Goal: Task Accomplishment & Management: Find specific page/section

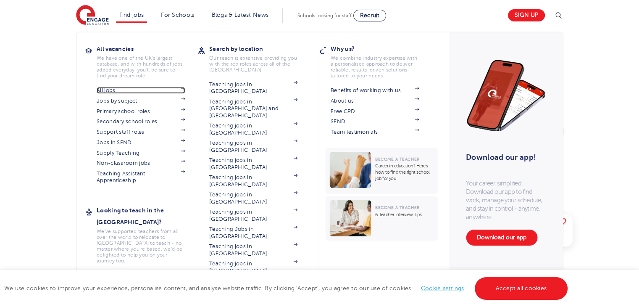
click at [119, 91] on link "All jobs" at bounding box center [141, 90] width 88 height 7
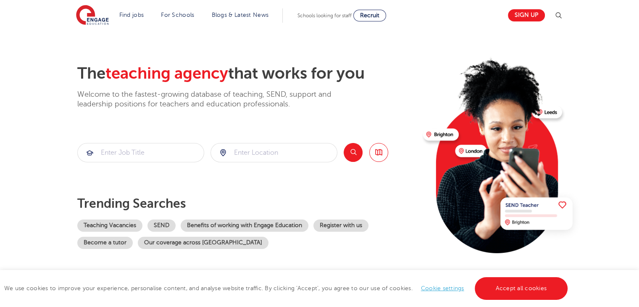
scroll to position [74, 0]
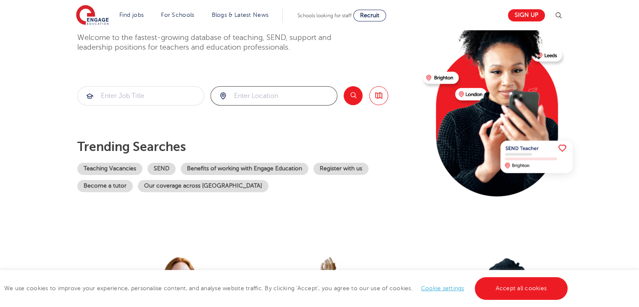
click at [244, 96] on input "search" at bounding box center [274, 96] width 126 height 18
click at [260, 124] on li "London" at bounding box center [274, 120] width 120 height 17
type input "London"
click at [355, 94] on button "Search" at bounding box center [353, 95] width 19 height 19
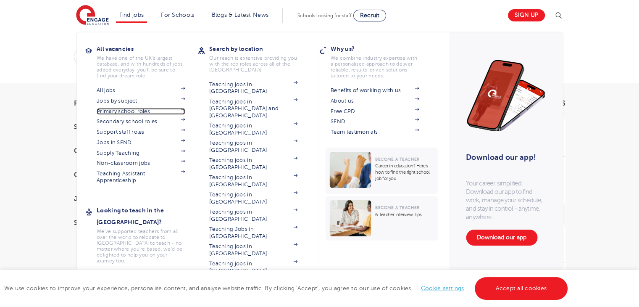
click at [137, 112] on link "Primary school roles" at bounding box center [141, 111] width 88 height 7
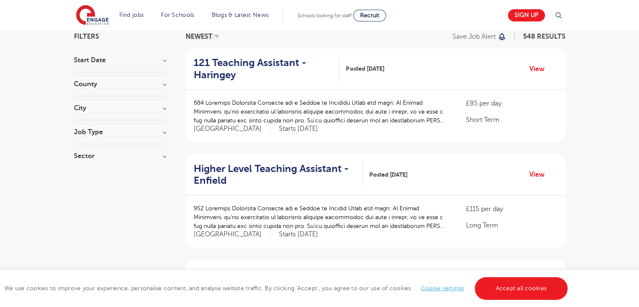
scroll to position [67, 0]
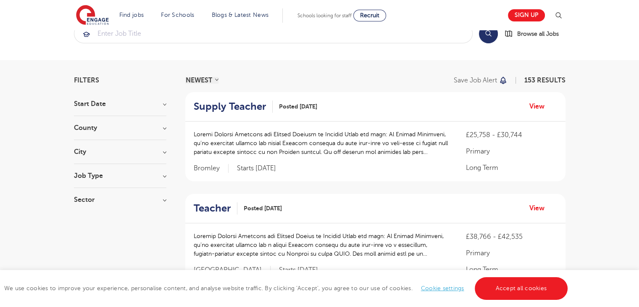
scroll to position [24, 0]
click at [141, 148] on h3 "City" at bounding box center [120, 151] width 92 height 7
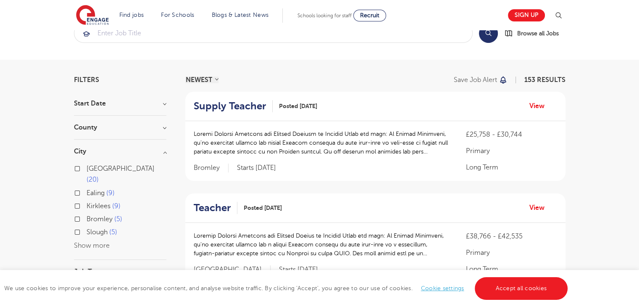
click at [105, 242] on button "Show more" at bounding box center [92, 246] width 36 height 8
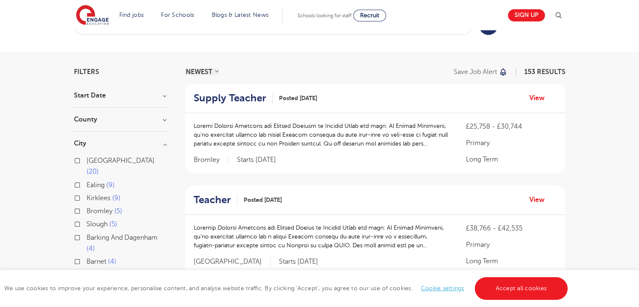
scroll to position [40, 0]
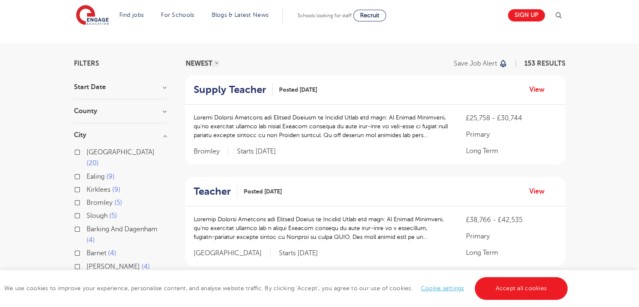
click at [87, 223] on label "Barking And Dagenham 4" at bounding box center [127, 234] width 80 height 22
click at [87, 225] on input "Barking And Dagenham 4" at bounding box center [89, 227] width 5 height 5
checkbox input "true"
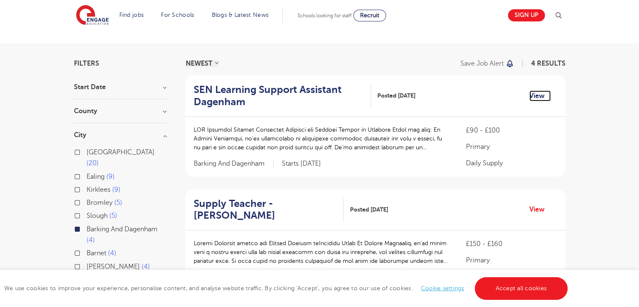
click at [542, 95] on link "View" at bounding box center [539, 95] width 21 height 11
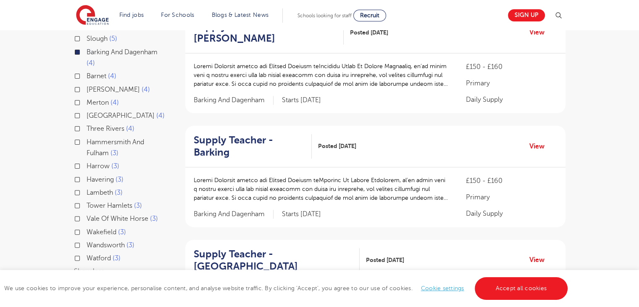
scroll to position [217, 0]
click at [538, 148] on link "View" at bounding box center [539, 146] width 21 height 11
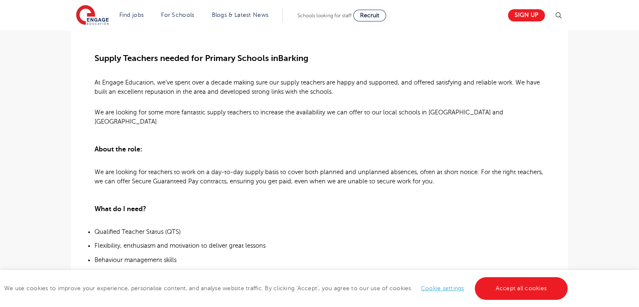
scroll to position [225, 0]
